Goal: Check status: Check status

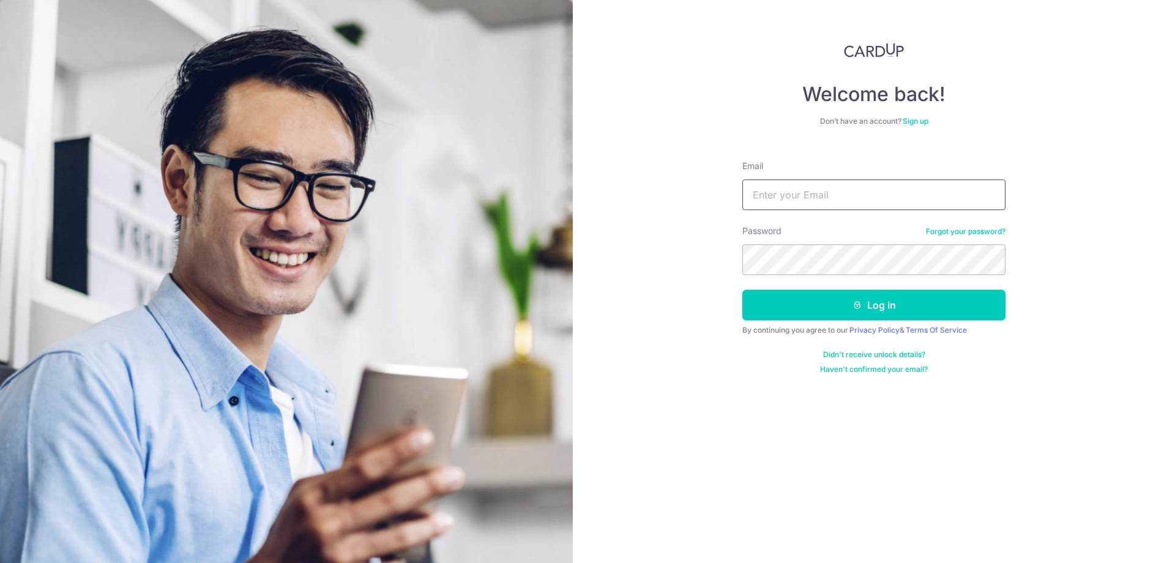
click at [779, 198] on input "Email" at bounding box center [874, 194] width 263 height 31
click at [860, 309] on icon "submit" at bounding box center [858, 305] width 10 height 10
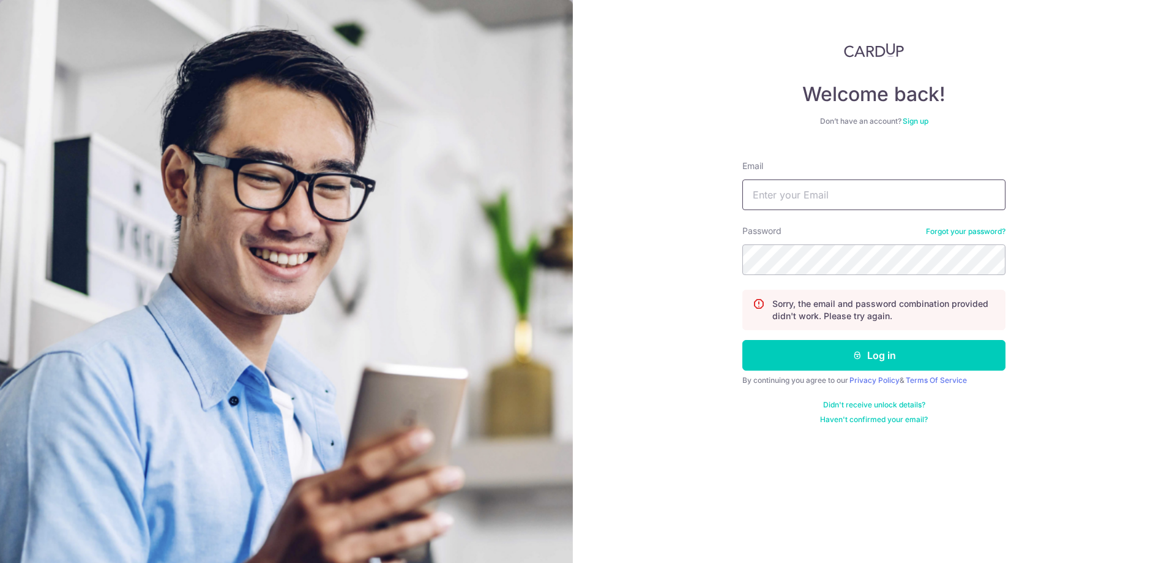
click at [814, 195] on input "Email" at bounding box center [874, 194] width 263 height 31
type input "[EMAIL_ADDRESS][DOMAIN_NAME]"
click at [893, 370] on form "Email [EMAIL_ADDRESS][DOMAIN_NAME] Password Forgot your password? Sorry, the em…" at bounding box center [874, 288] width 263 height 274
click at [893, 360] on button "Log in" at bounding box center [874, 355] width 263 height 31
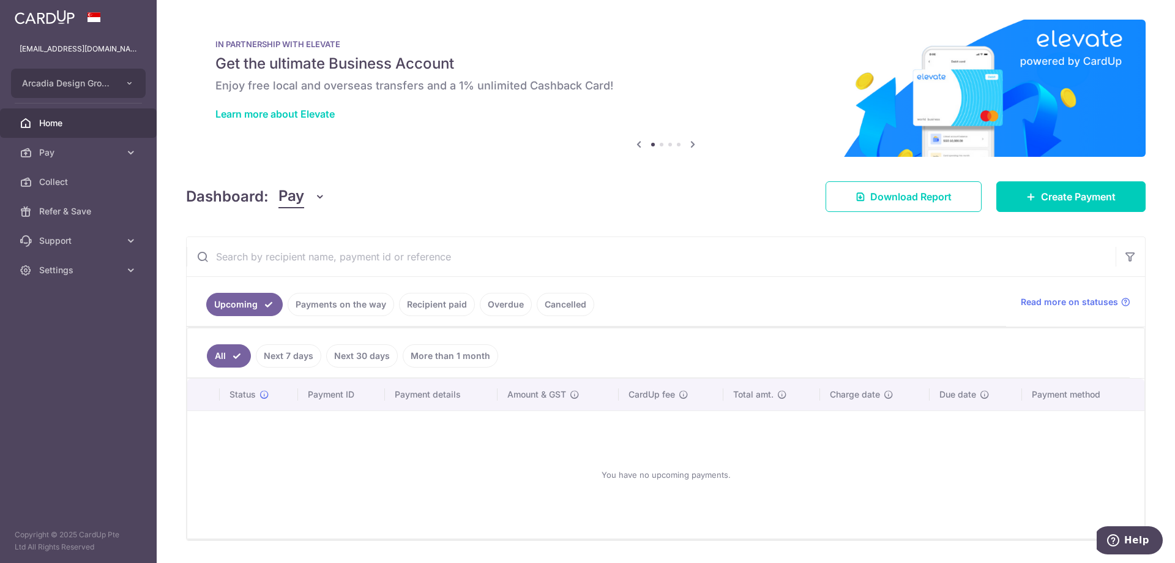
click at [350, 301] on link "Payments on the way" at bounding box center [341, 304] width 107 height 23
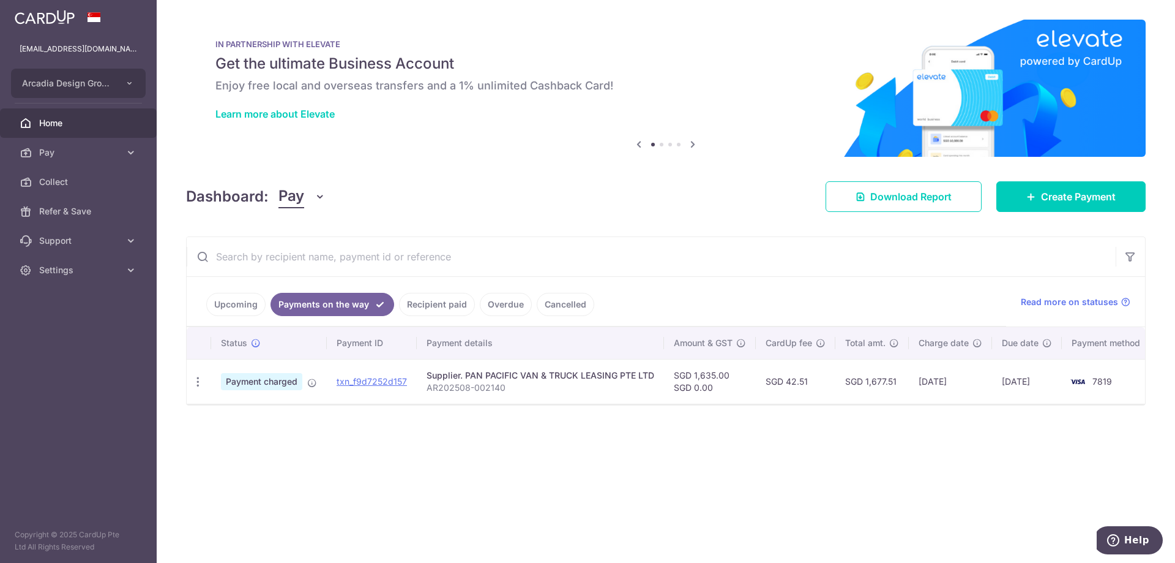
click at [443, 310] on link "Recipient paid" at bounding box center [437, 304] width 76 height 23
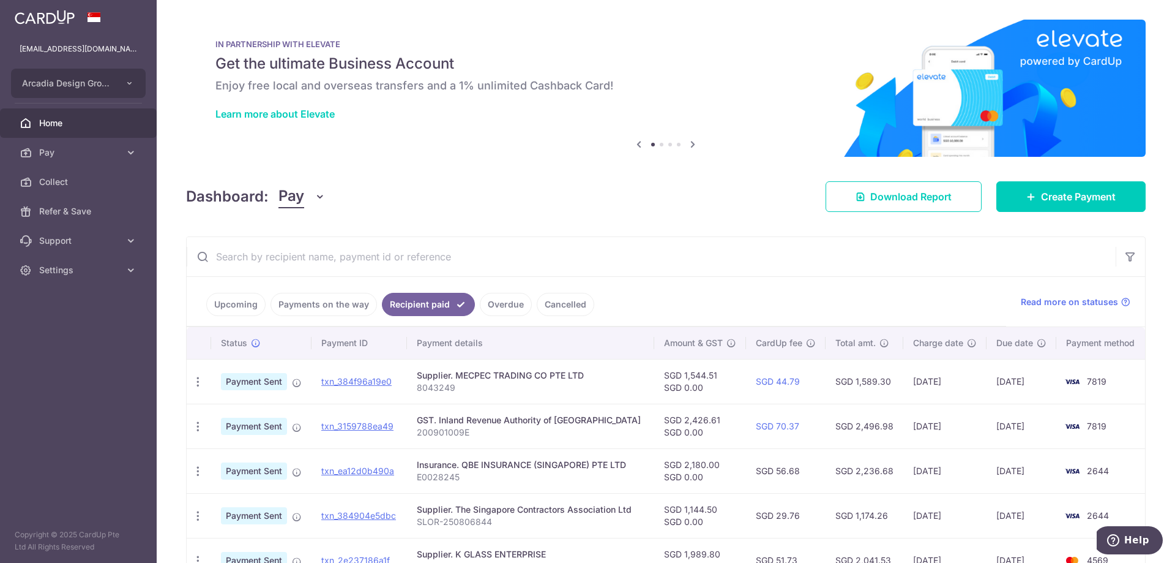
click at [357, 304] on link "Payments on the way" at bounding box center [324, 304] width 107 height 23
